Goal: Information Seeking & Learning: Learn about a topic

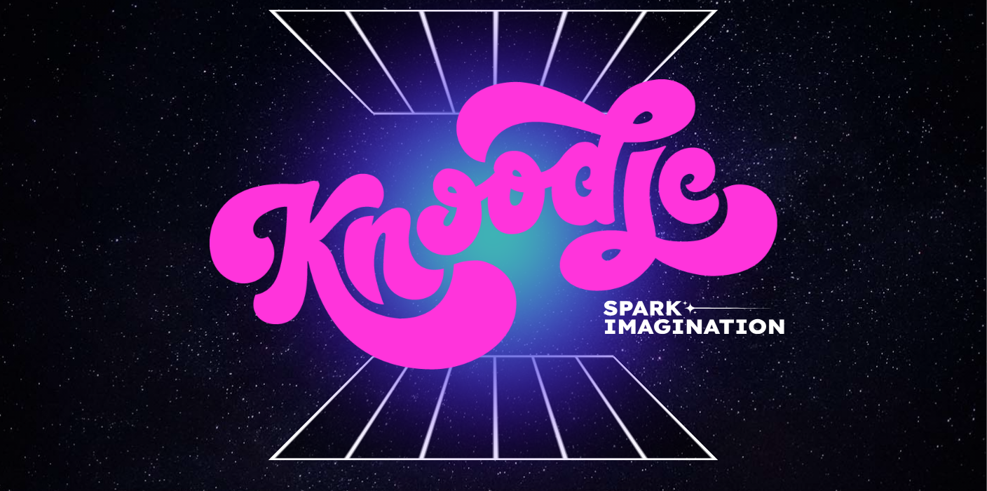
scroll to position [140, 0]
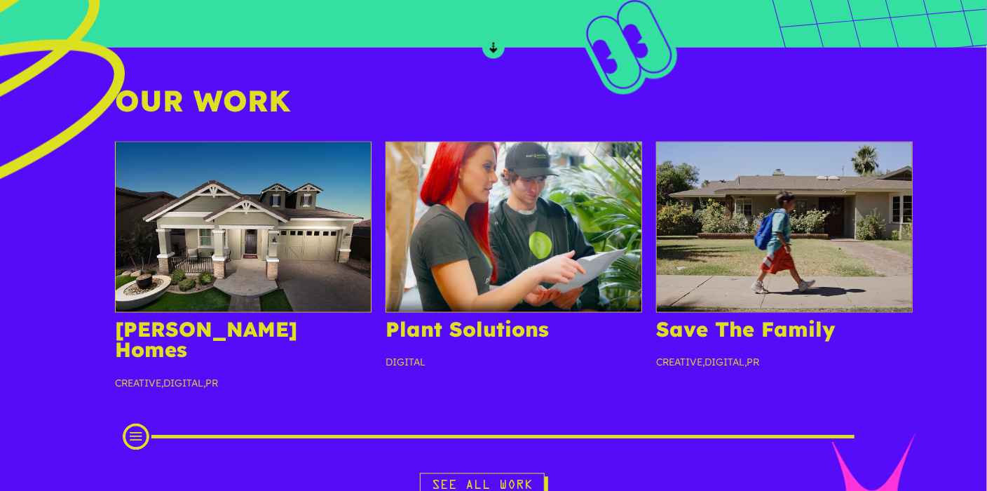
scroll to position [1262, 0]
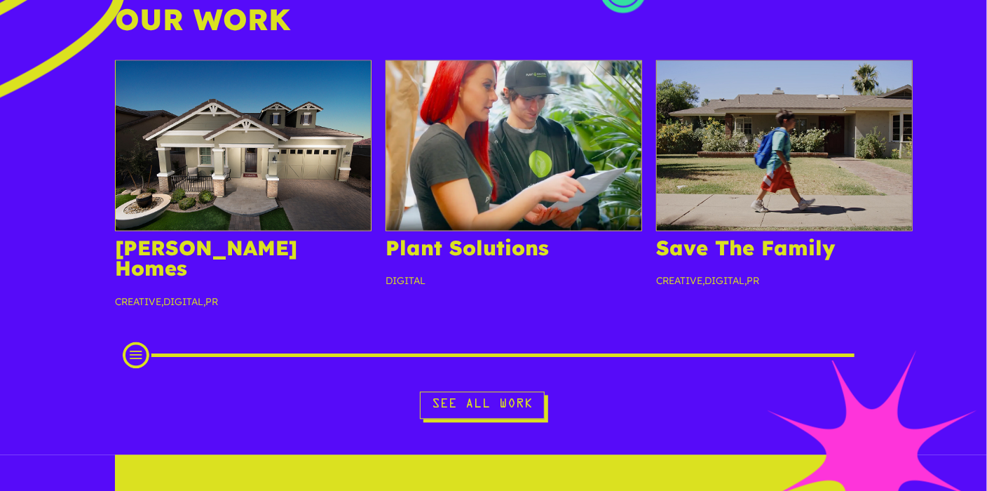
click at [283, 161] on img at bounding box center [243, 145] width 257 height 171
